Goal: Information Seeking & Learning: Find specific fact

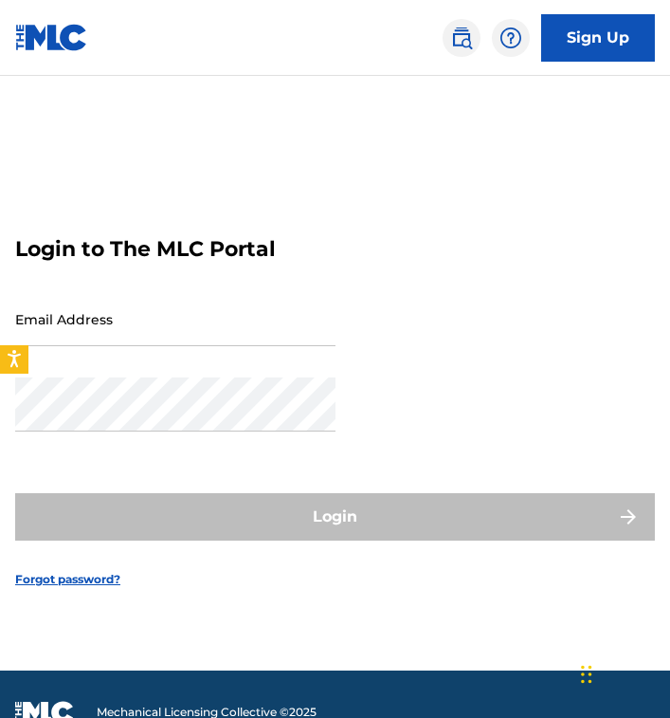
click at [465, 24] on link at bounding box center [462, 38] width 38 height 38
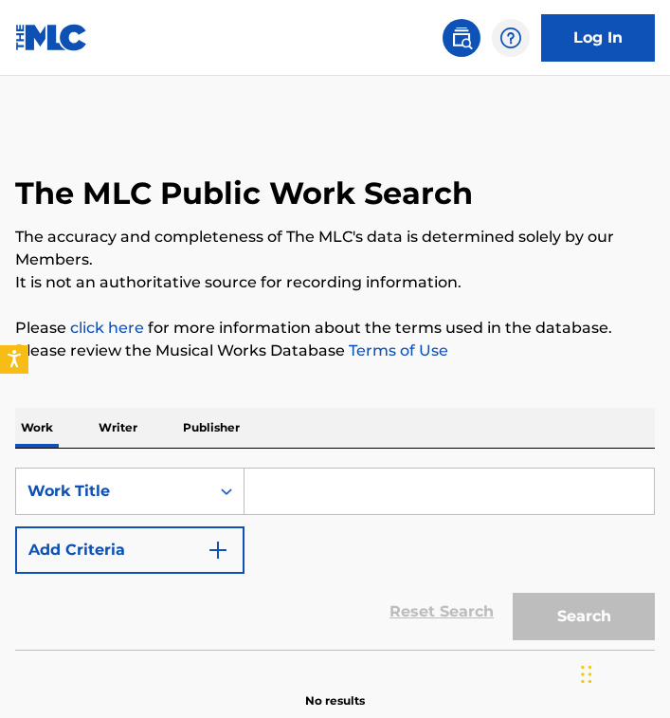
click at [259, 465] on div "SearchWithCriteriabf748310-ee3c-46bc-9207-02ef214615d4 Work Title Add Criteria …" at bounding box center [335, 548] width 640 height 201
click at [259, 496] on input "Search Form" at bounding box center [450, 491] width 410 height 46
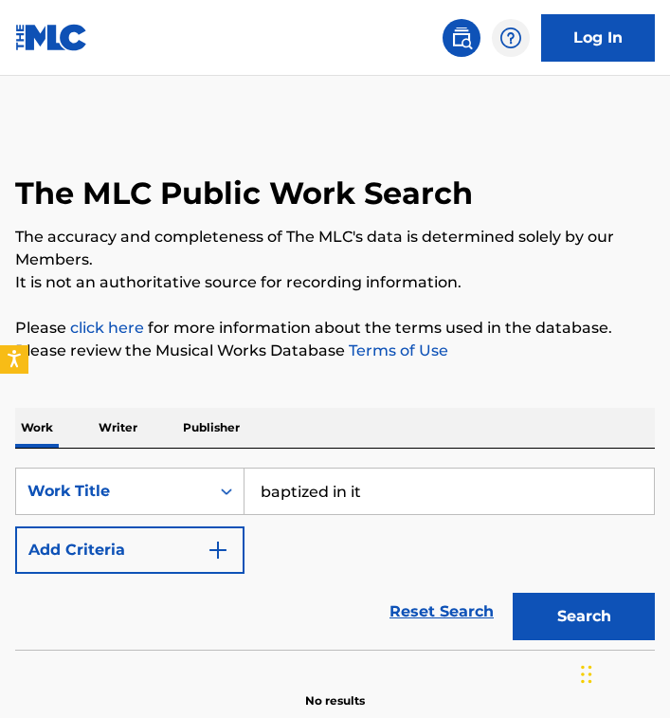
type input "baptized in it"
click at [573, 610] on button "Search" at bounding box center [584, 616] width 142 height 47
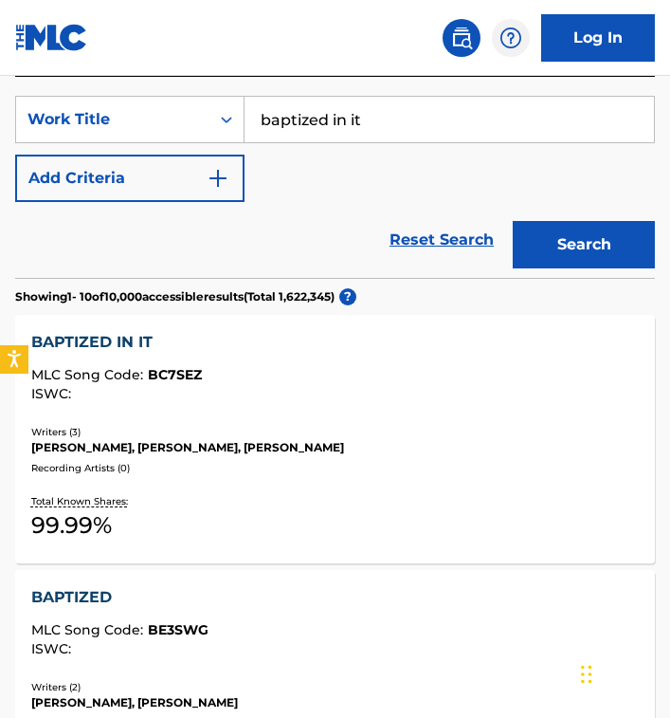
scroll to position [386, 0]
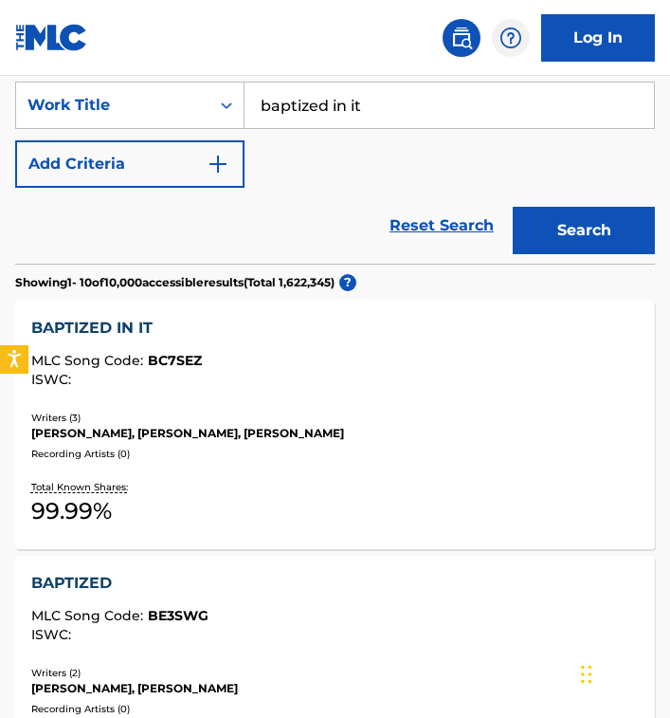
click at [127, 320] on div "BAPTIZED IN IT" at bounding box center [335, 328] width 608 height 23
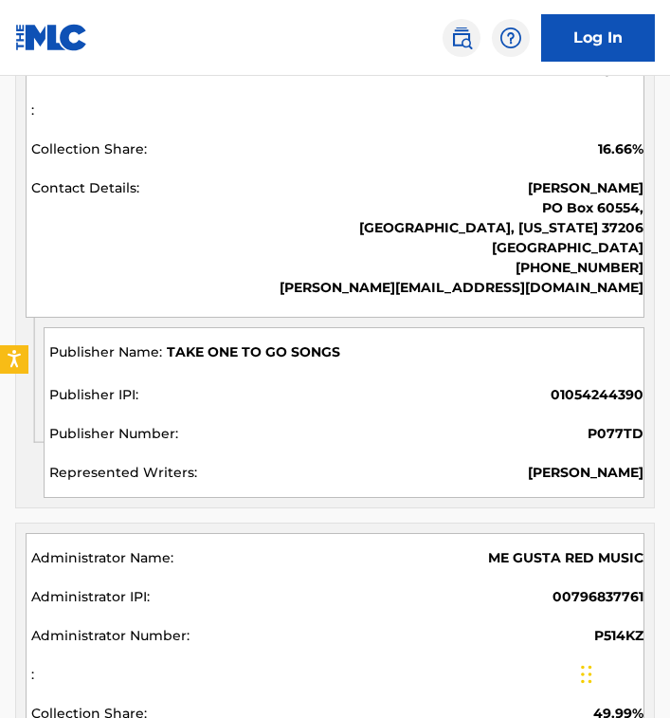
scroll to position [1178, 0]
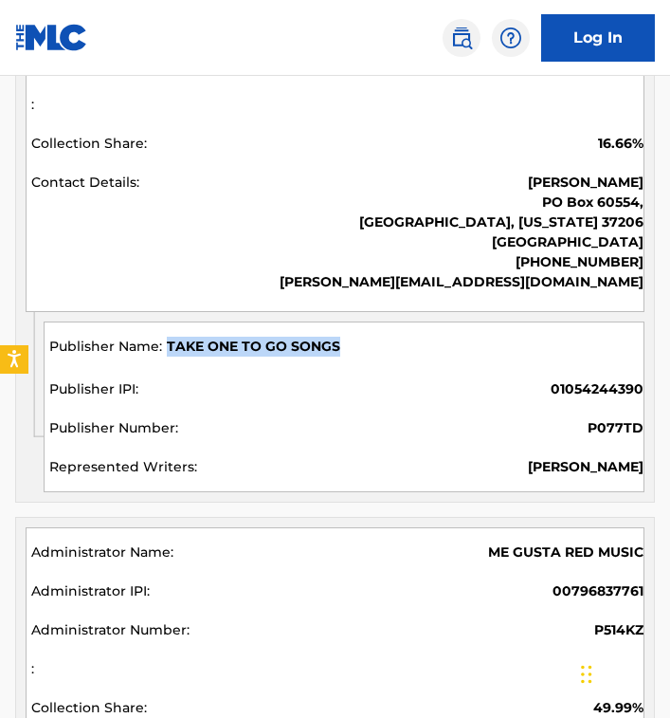
drag, startPoint x: 342, startPoint y: 344, endPoint x: 165, endPoint y: 341, distance: 177.3
click at [165, 341] on div "TAKE ONE TO GO SONGS" at bounding box center [346, 351] width 594 height 28
copy span "TAKE ONE TO GO SONGS"
